Goal: Task Accomplishment & Management: Manage account settings

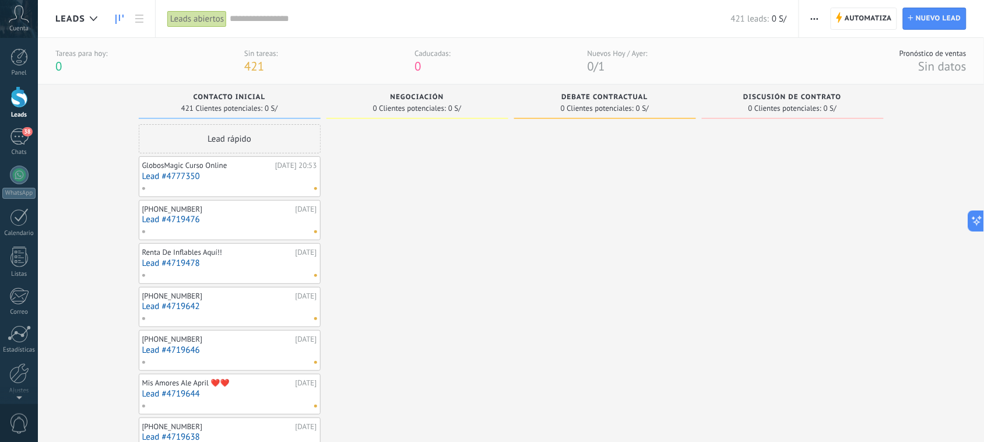
click at [16, 97] on div at bounding box center [18, 97] width 17 height 22
click at [863, 19] on span "Automatiza" at bounding box center [868, 18] width 47 height 21
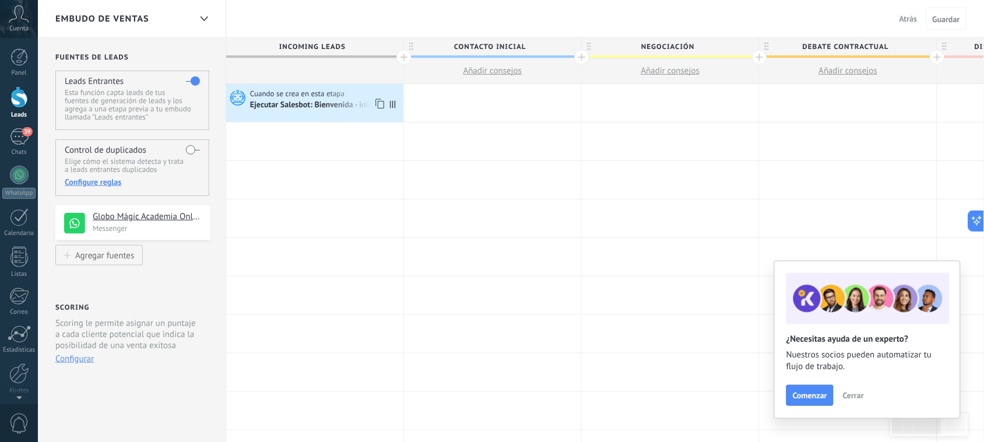
click at [310, 100] on div "Ejecutar Salesbot: Bienvenida - inico" at bounding box center [314, 105] width 128 height 10
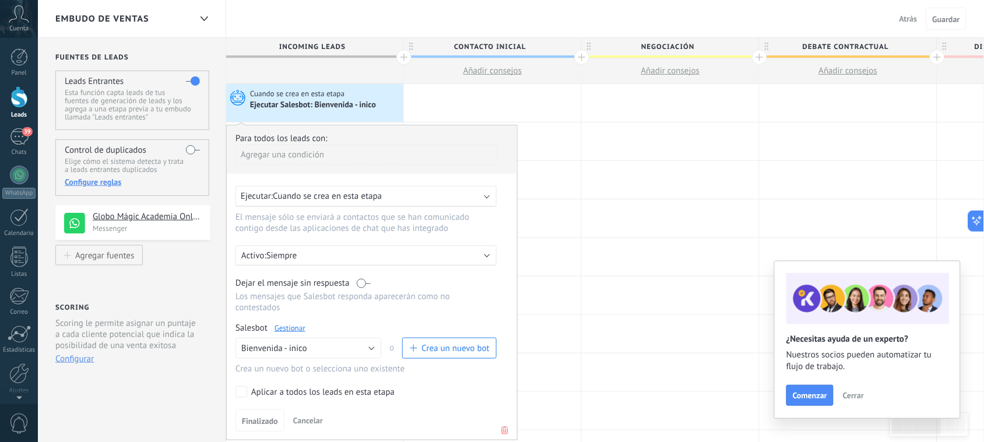
click at [434, 195] on div "Ejecutar: Cuando se crea en esta etapa" at bounding box center [361, 196] width 241 height 11
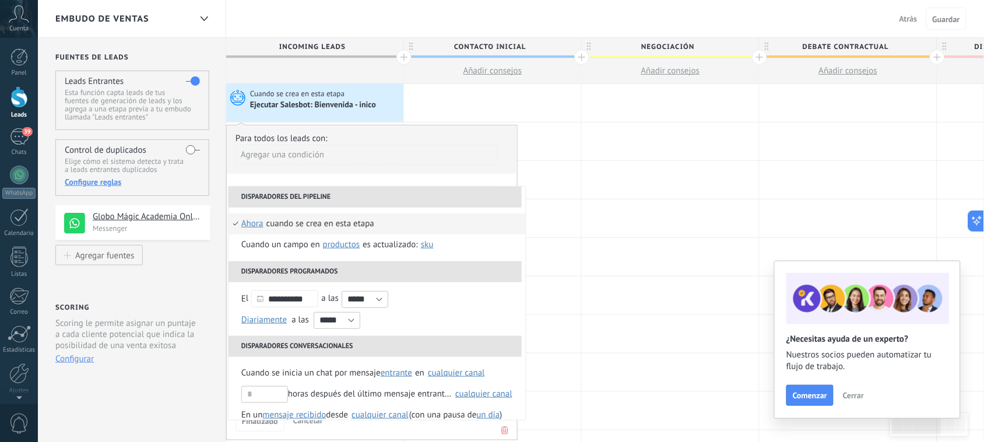
click at [434, 195] on li "Disparadores del pipeline" at bounding box center [374, 197] width 293 height 21
click at [446, 150] on div "Agregar una condición" at bounding box center [365, 155] width 261 height 20
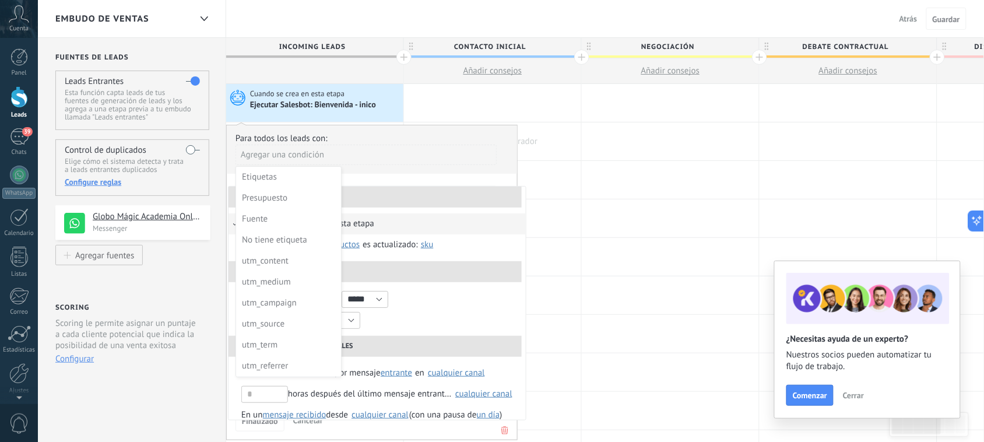
click at [564, 126] on div at bounding box center [492, 141] width 177 height 38
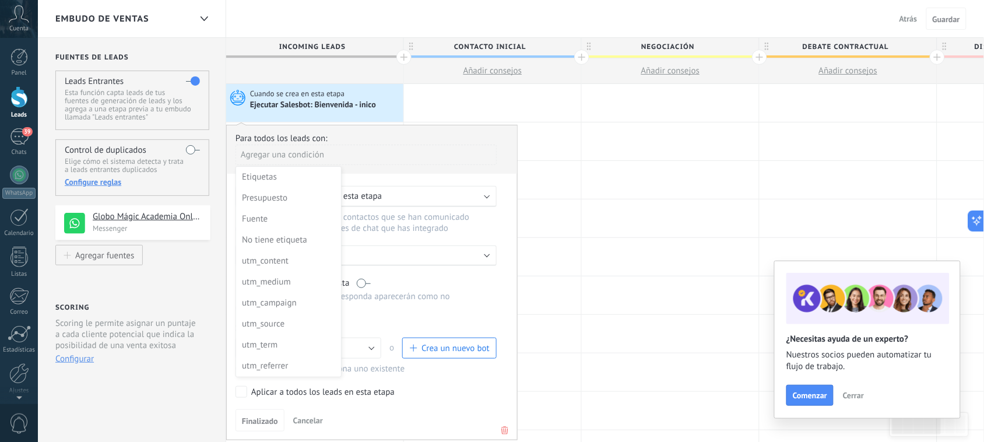
click at [353, 86] on div "Cuando se crea en esta etapa Ejecutar Salesbot: Bienvenida - inico" at bounding box center [314, 103] width 177 height 38
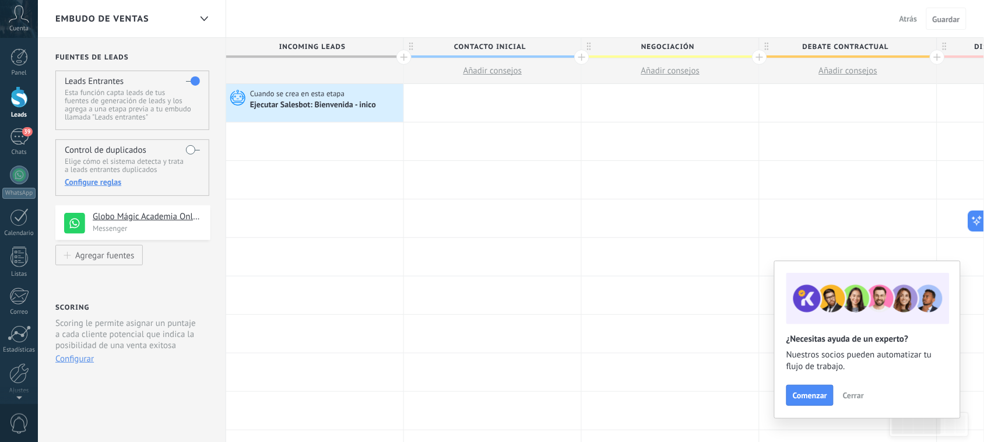
click at [356, 94] on div "Cuando se crea en esta etapa" at bounding box center [325, 94] width 150 height 10
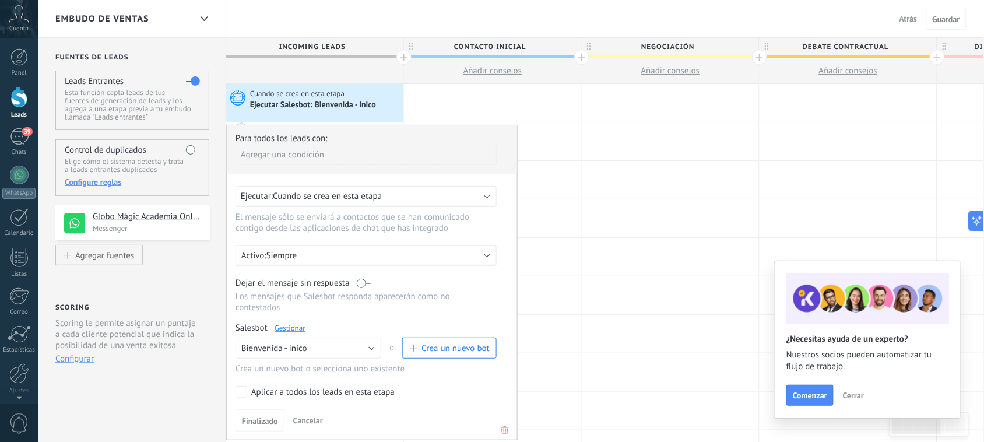
click at [910, 19] on span "Atrás" at bounding box center [908, 18] width 18 height 10
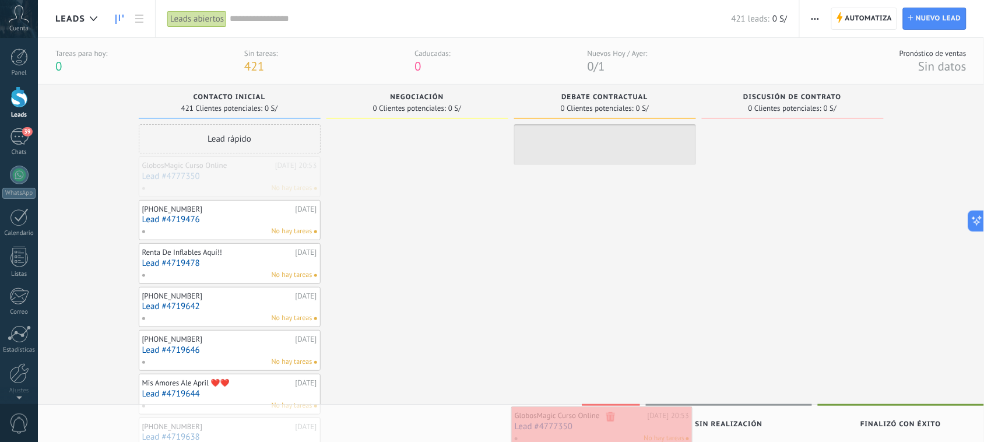
drag, startPoint x: 245, startPoint y: 168, endPoint x: 617, endPoint y: 418, distance: 447.6
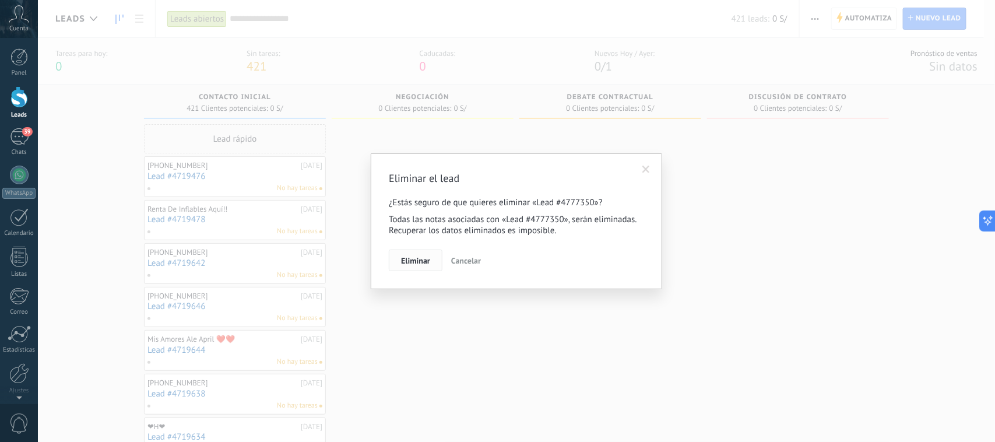
click at [418, 261] on span "Eliminar" at bounding box center [415, 260] width 29 height 8
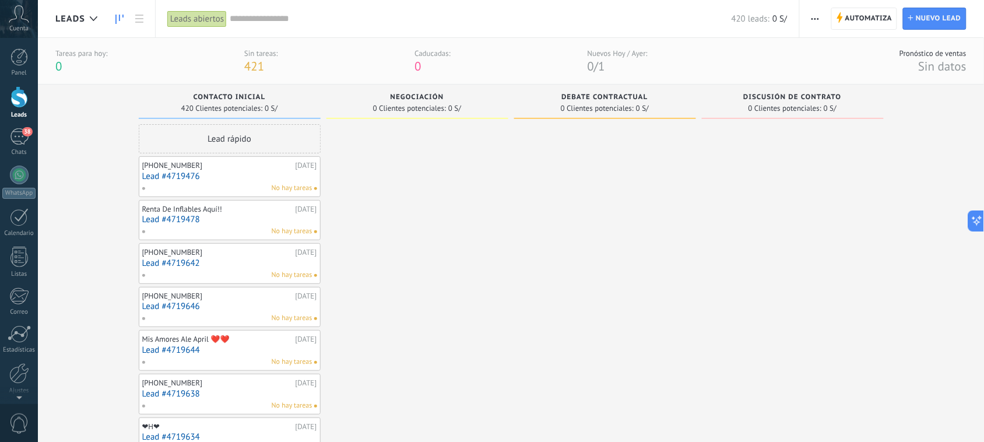
click at [15, 99] on div at bounding box center [18, 97] width 17 height 22
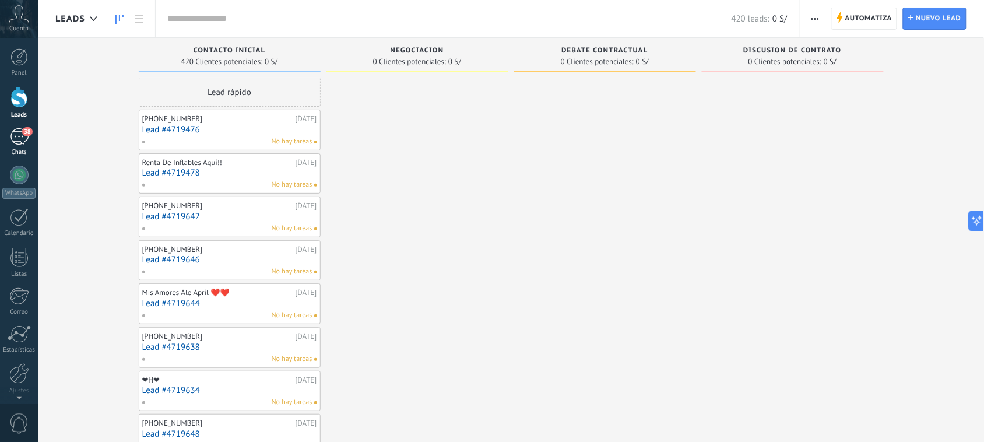
click at [16, 131] on div "38" at bounding box center [19, 136] width 19 height 17
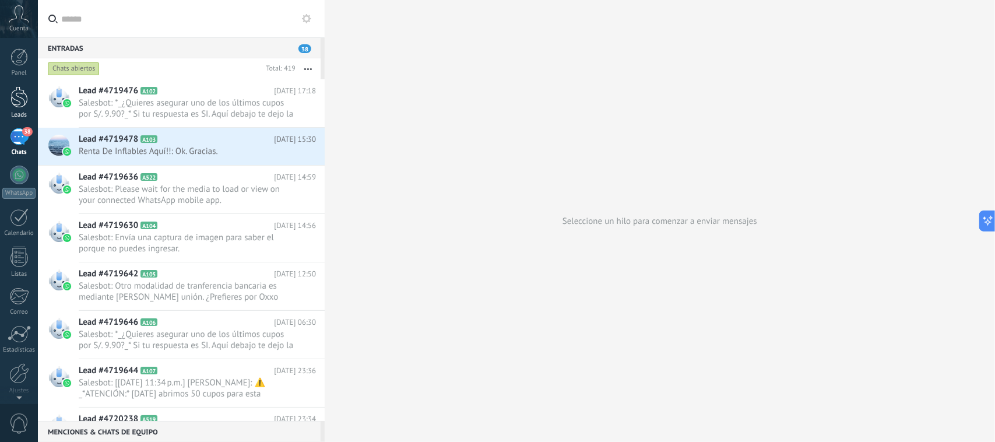
click at [10, 99] on div at bounding box center [18, 97] width 17 height 22
click at [27, 98] on div at bounding box center [18, 97] width 17 height 22
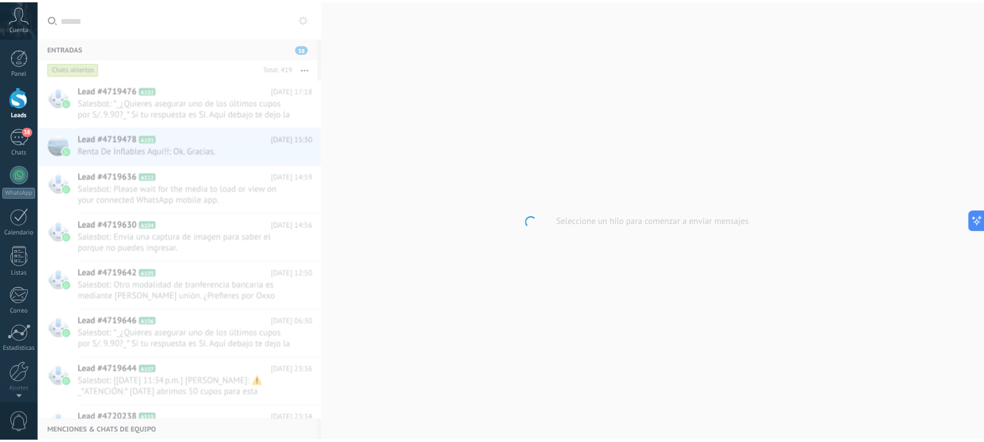
scroll to position [928, 0]
